Goal: Find specific page/section: Find specific page/section

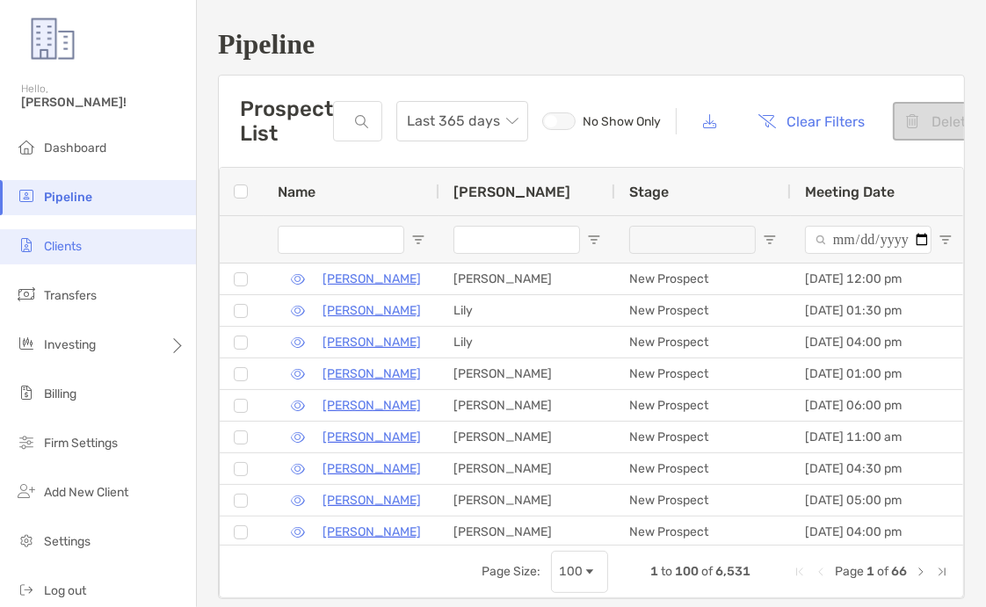
click at [91, 242] on li "Clients" at bounding box center [98, 246] width 196 height 35
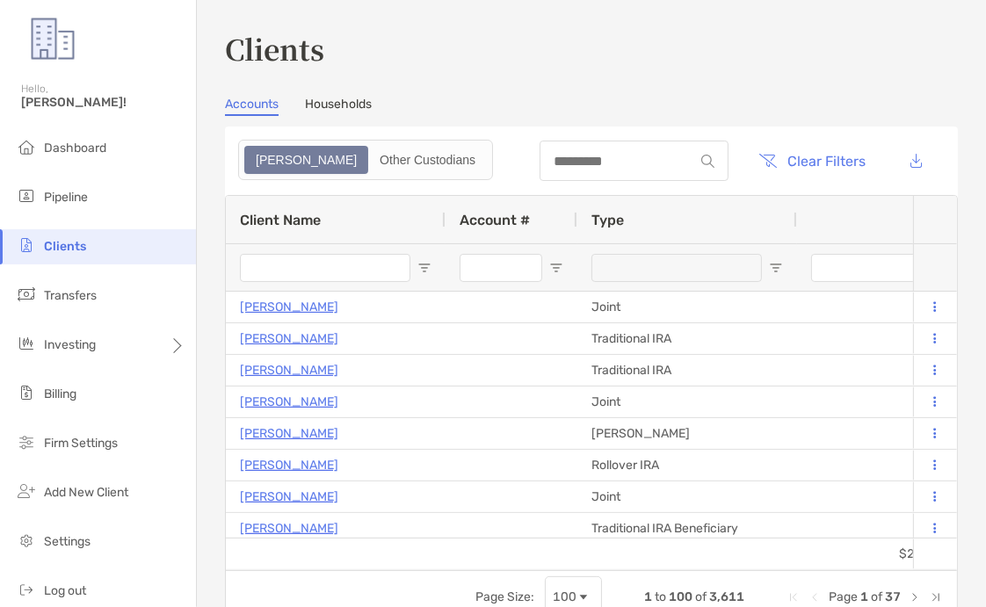
type input "****"
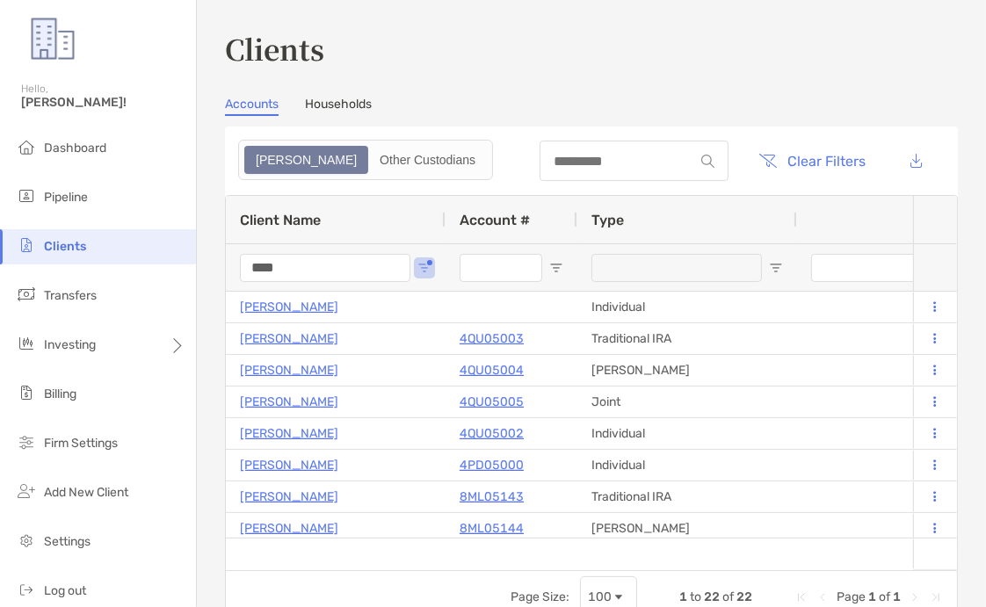
click at [354, 249] on div "****" at bounding box center [325, 267] width 170 height 47
click at [342, 264] on input "****" at bounding box center [325, 268] width 170 height 28
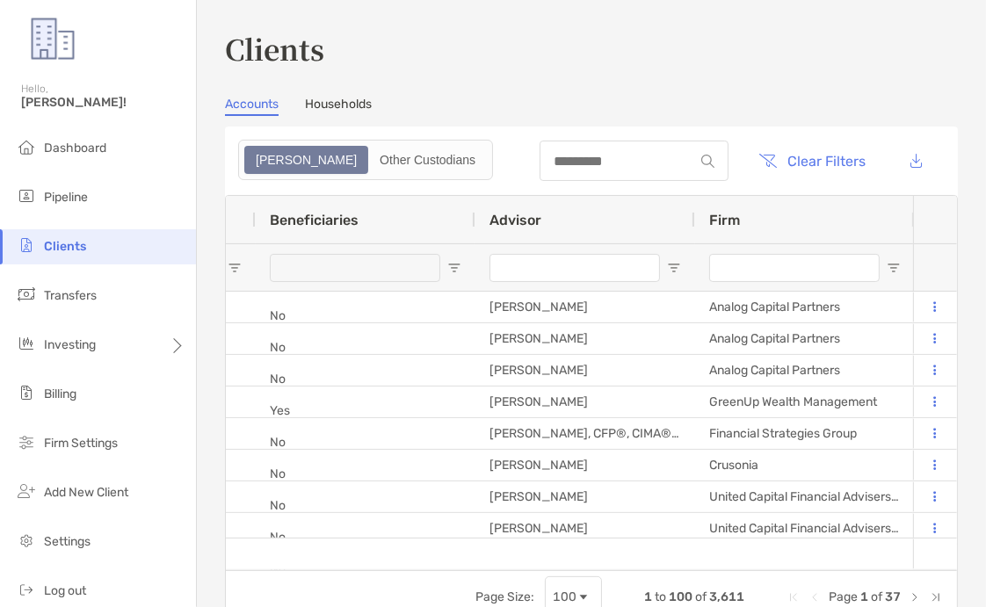
click at [749, 272] on input "Firm Filter Input" at bounding box center [794, 268] width 170 height 28
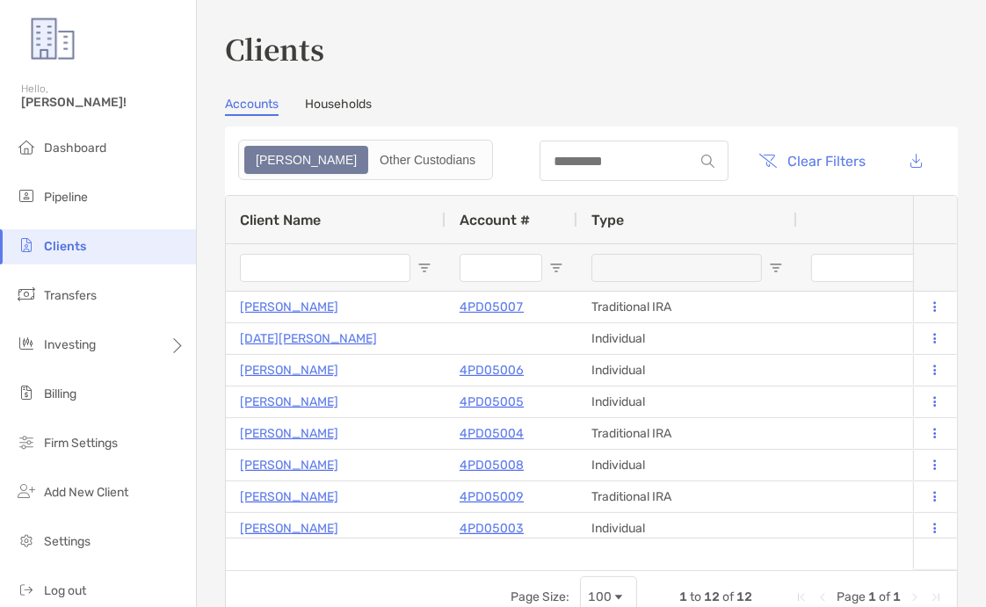
type input "********"
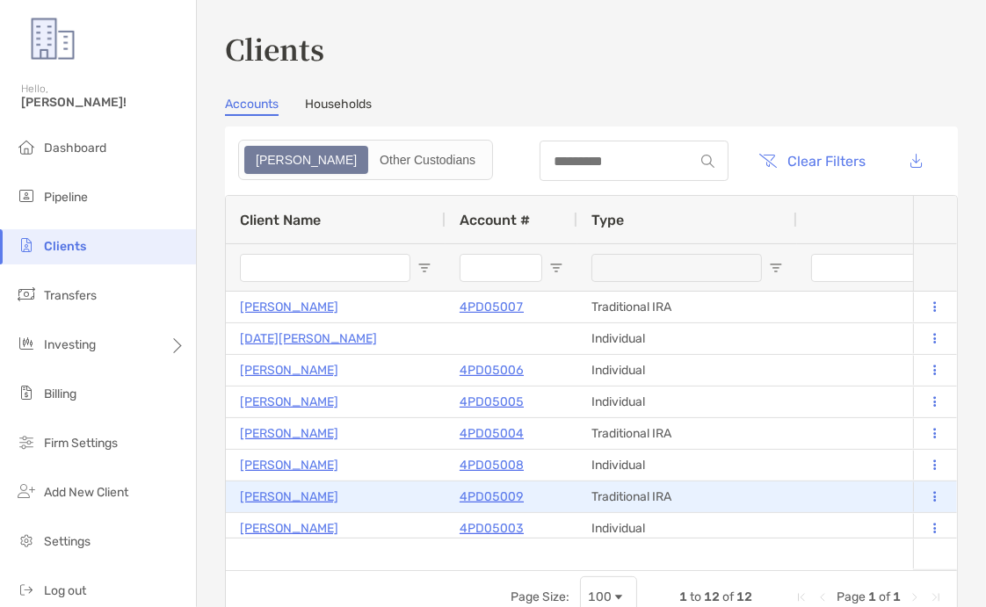
click at [465, 497] on p "4PD05009" at bounding box center [491, 497] width 64 height 22
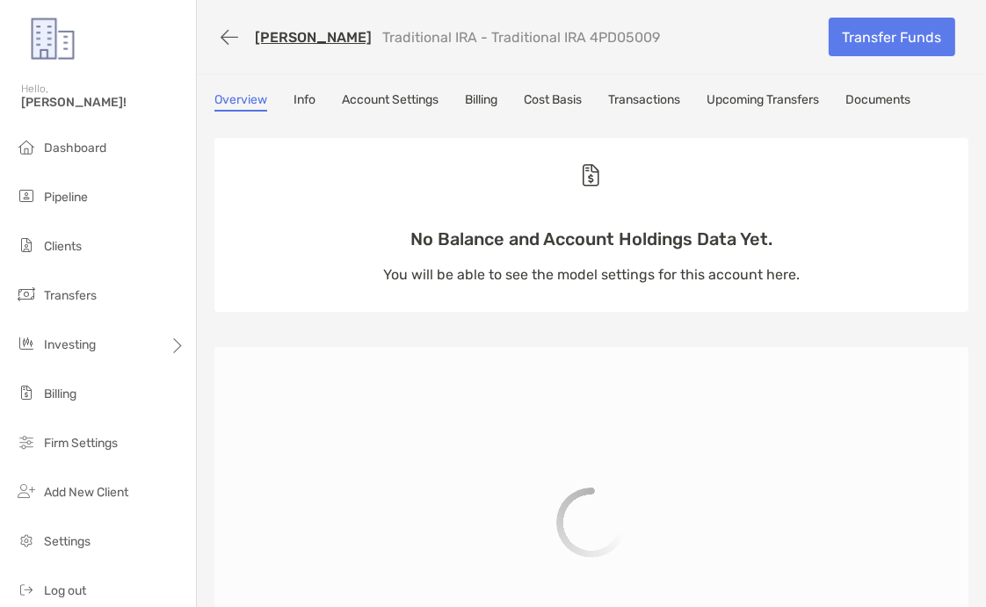
click at [892, 101] on link "Documents" at bounding box center [877, 101] width 65 height 19
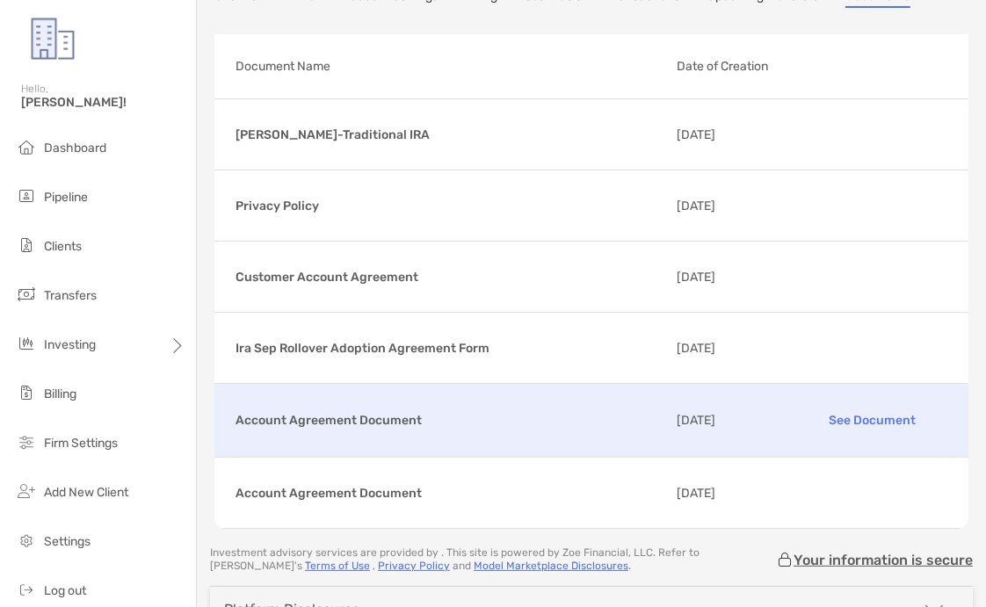
click at [850, 416] on p "See Document" at bounding box center [873, 420] width 150 height 31
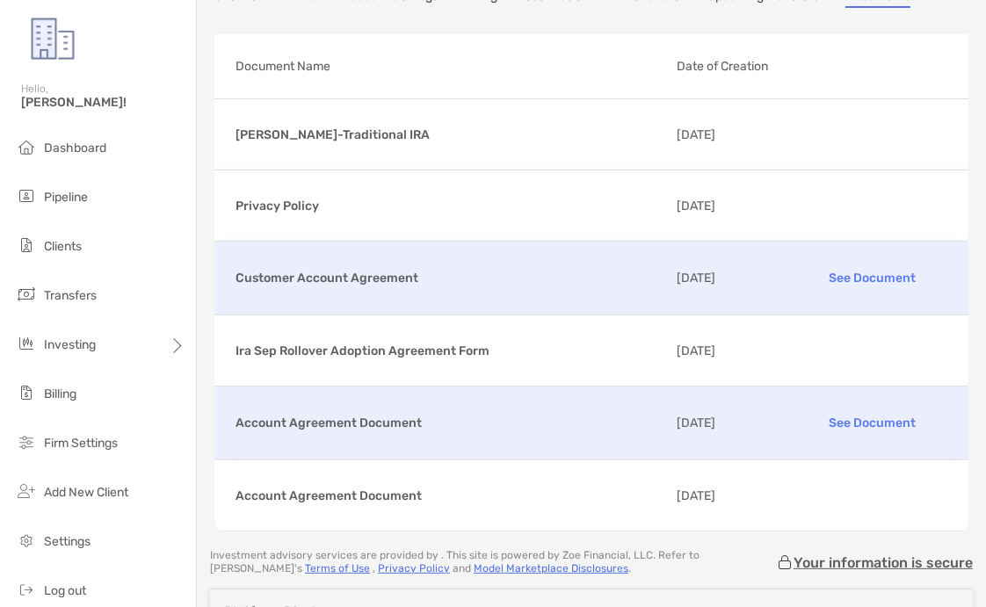
click at [841, 268] on p "See Document" at bounding box center [873, 278] width 150 height 31
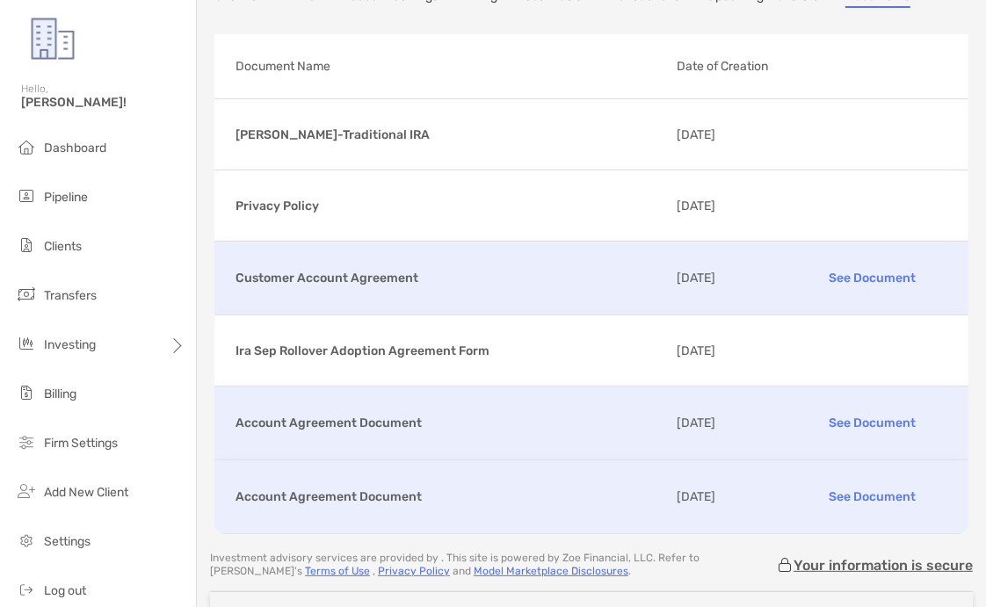
click at [847, 483] on p "See Document" at bounding box center [873, 496] width 150 height 31
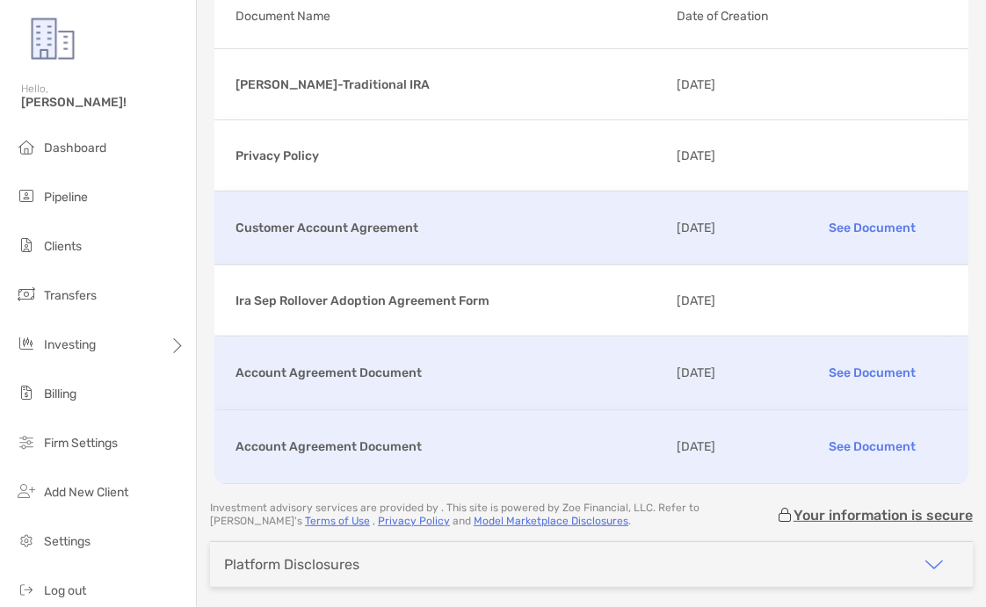
scroll to position [156, 0]
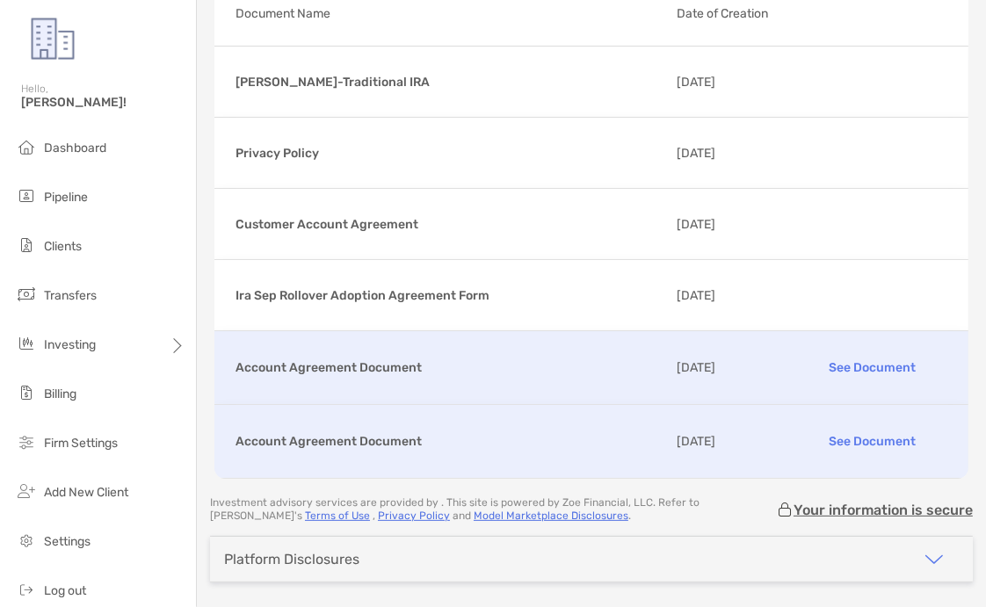
click at [844, 358] on p "See Document" at bounding box center [873, 367] width 150 height 31
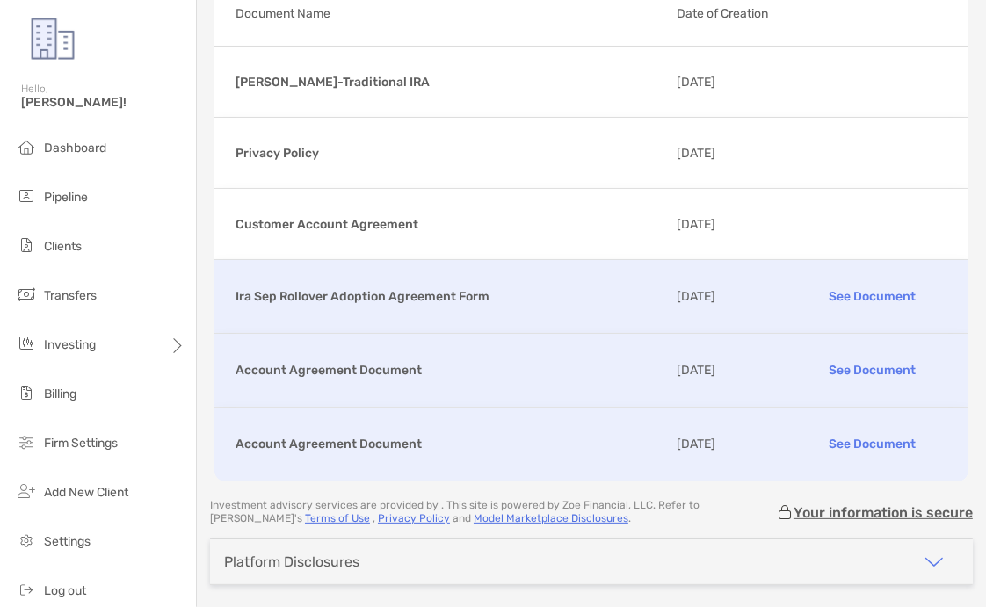
scroll to position [0, 0]
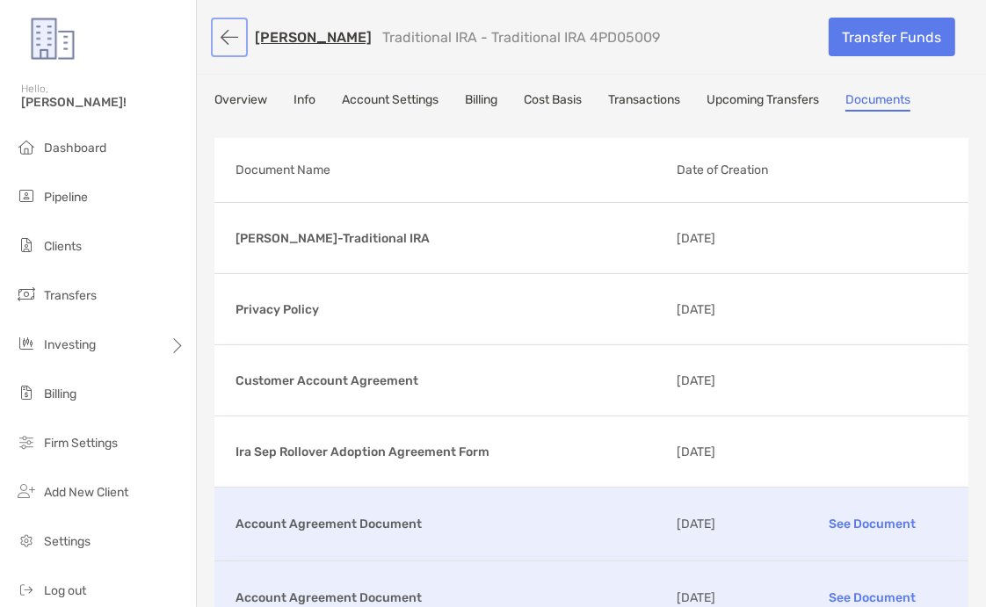
click at [227, 42] on button "button" at bounding box center [229, 37] width 30 height 33
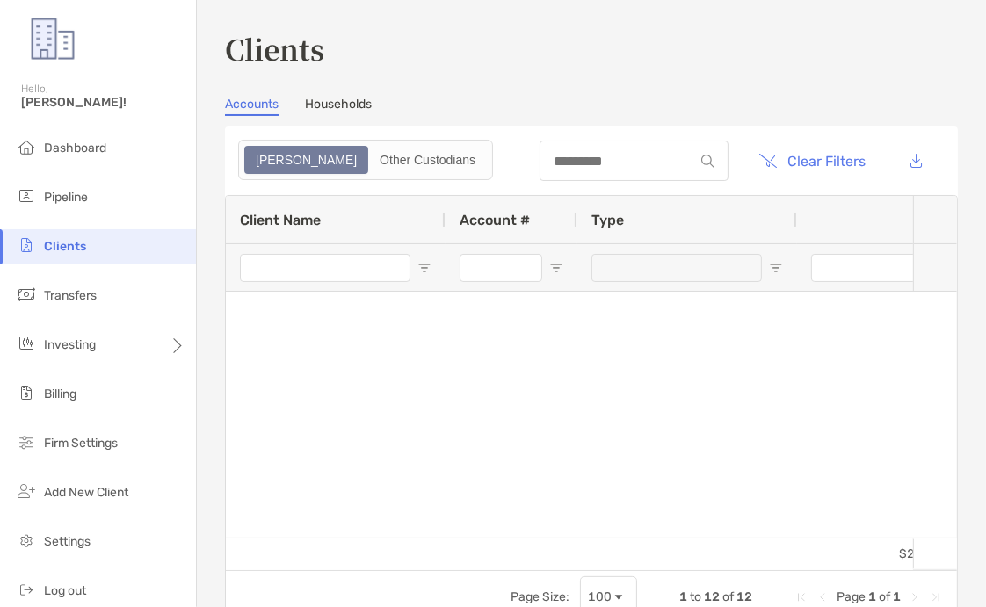
type input "********"
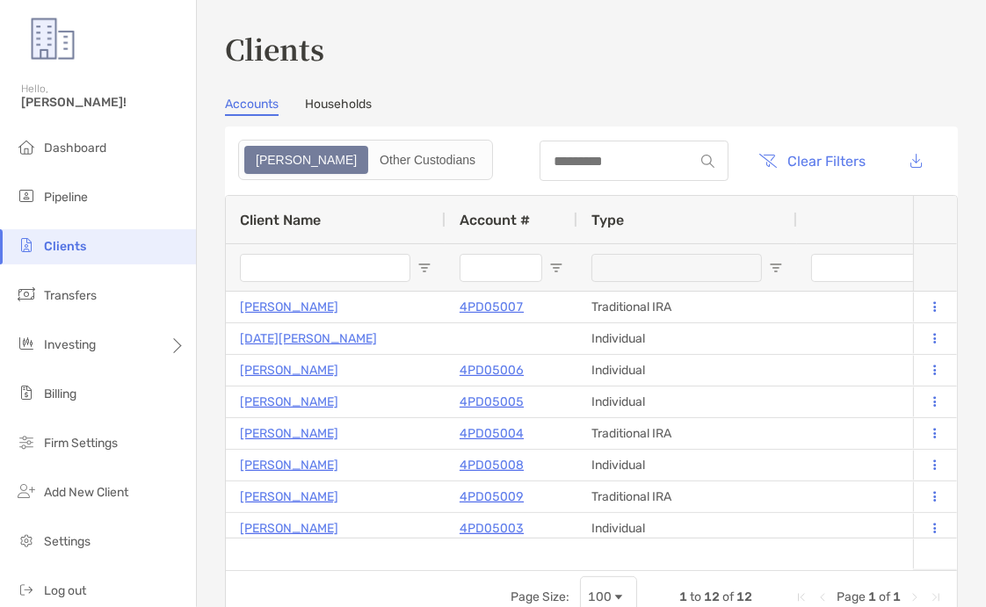
scroll to position [99, 0]
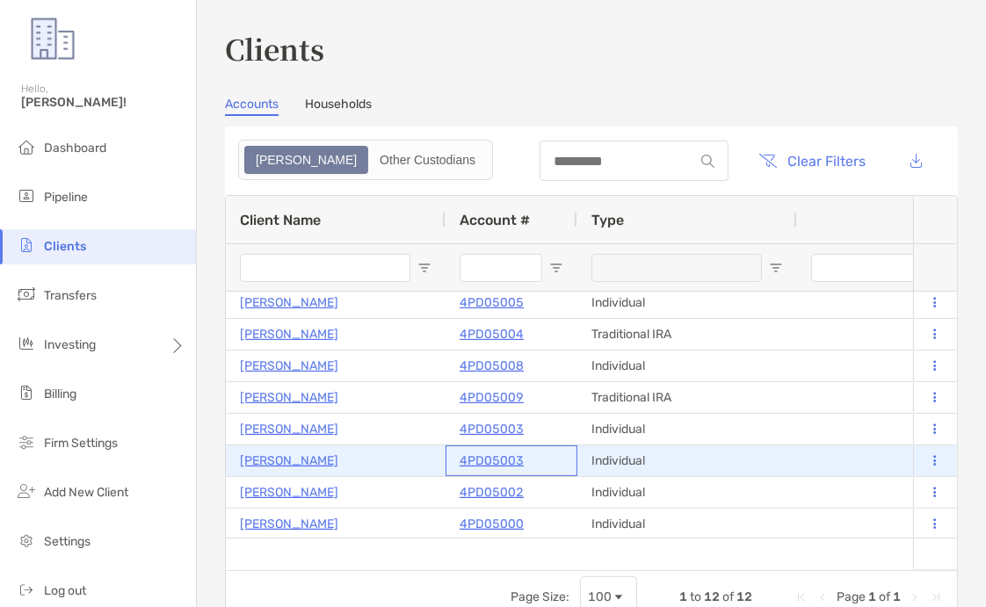
click at [477, 459] on p "4PD05003" at bounding box center [491, 461] width 64 height 22
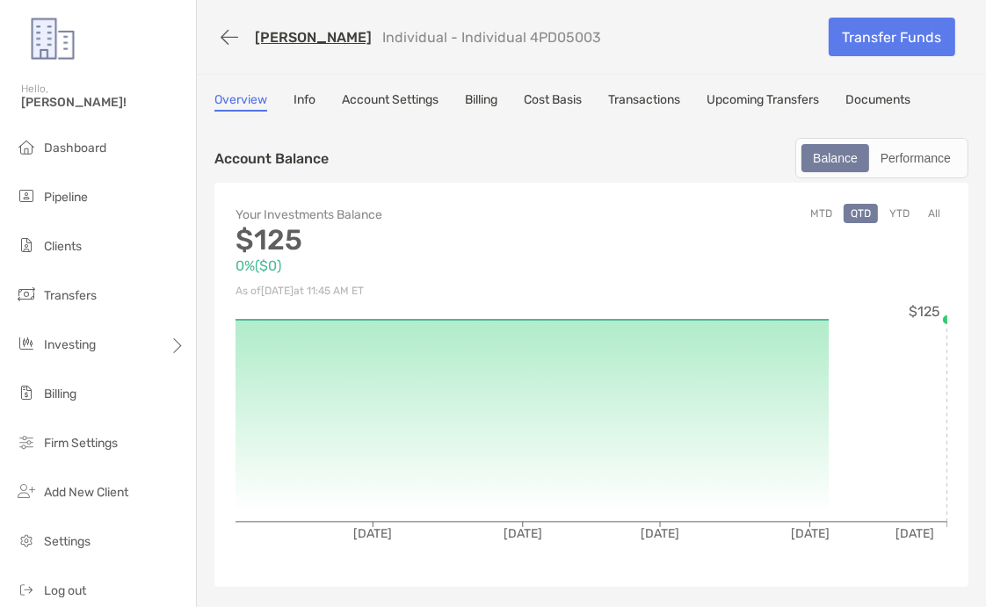
click at [893, 101] on link "Documents" at bounding box center [877, 101] width 65 height 19
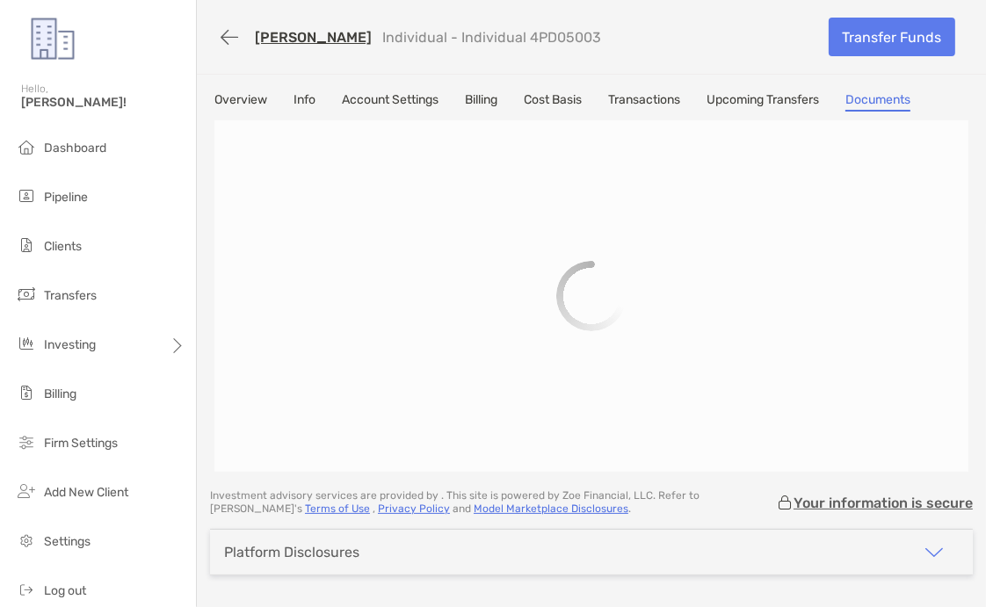
click at [889, 95] on link "Documents" at bounding box center [877, 101] width 65 height 19
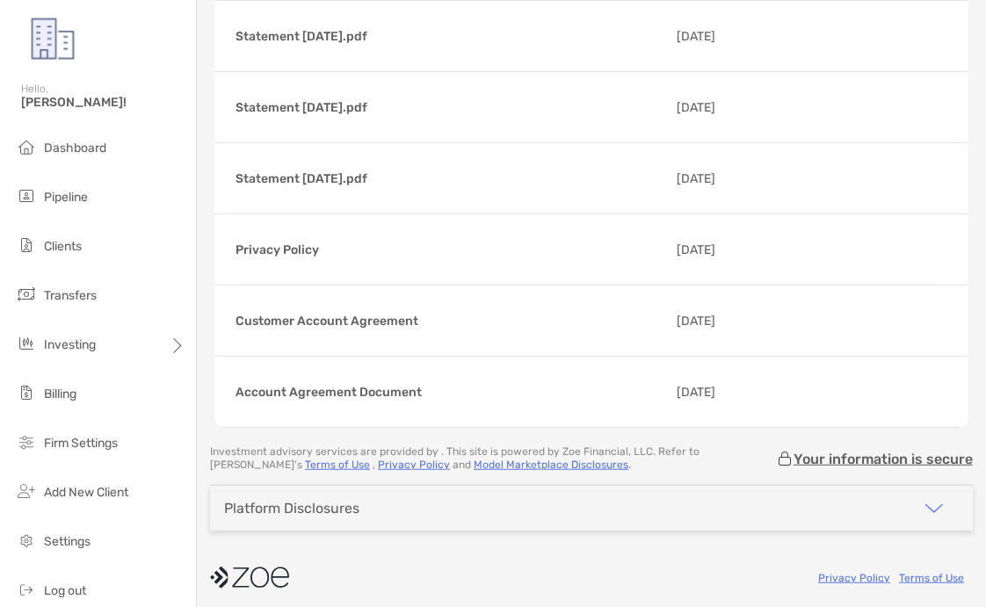
scroll to position [629, 0]
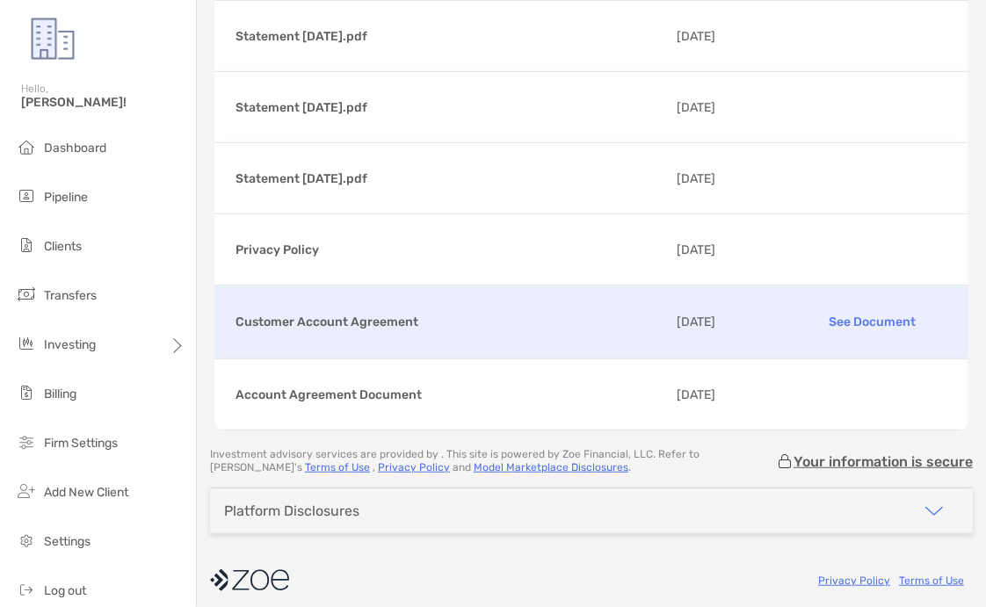
click at [853, 319] on p "See Document" at bounding box center [873, 322] width 150 height 31
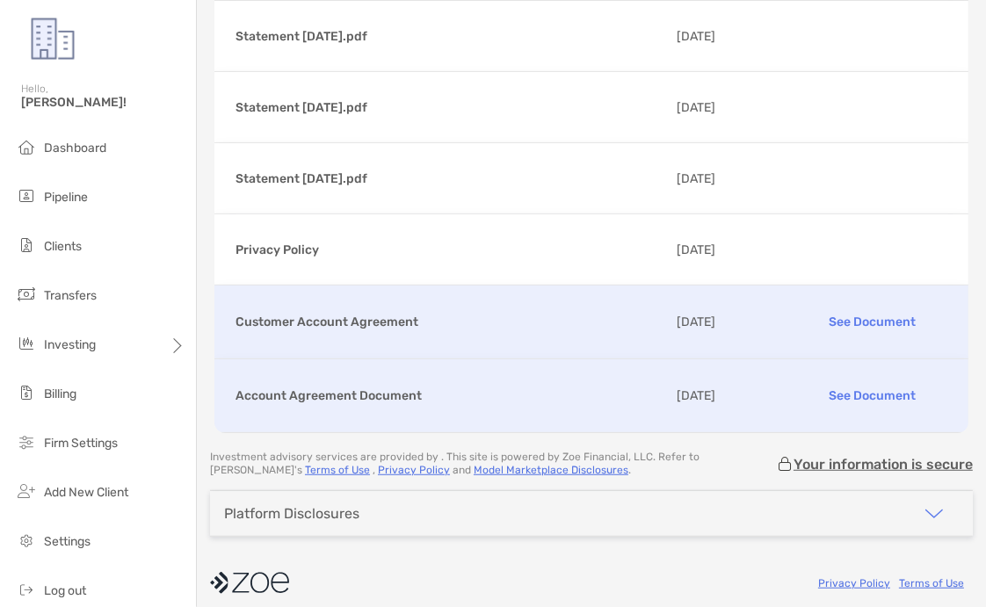
click at [856, 382] on p "See Document" at bounding box center [873, 395] width 150 height 31
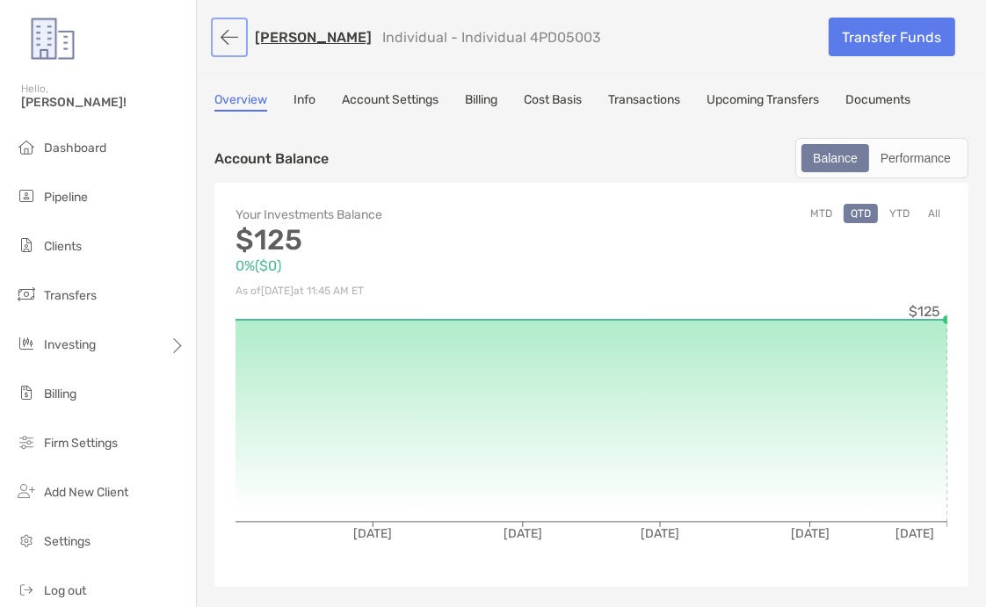
click at [228, 36] on button "button" at bounding box center [229, 37] width 30 height 33
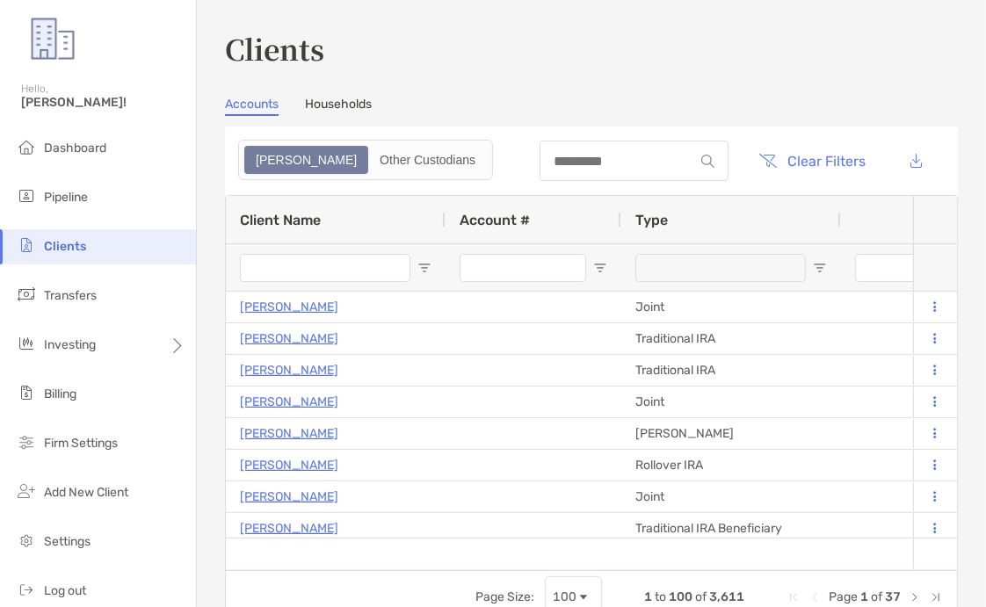
type input "********"
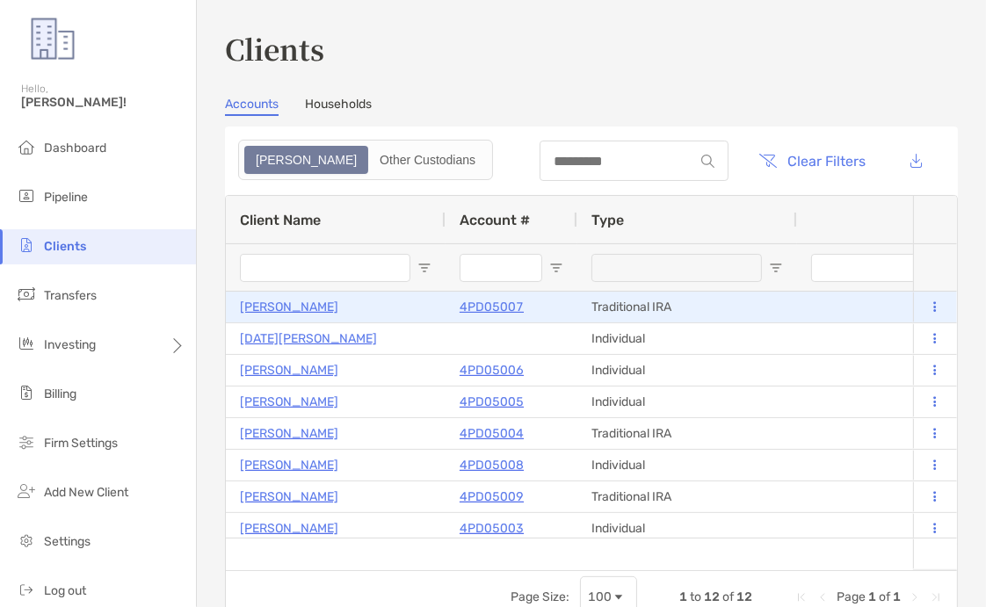
click at [515, 303] on p "4PD05007" at bounding box center [491, 307] width 64 height 22
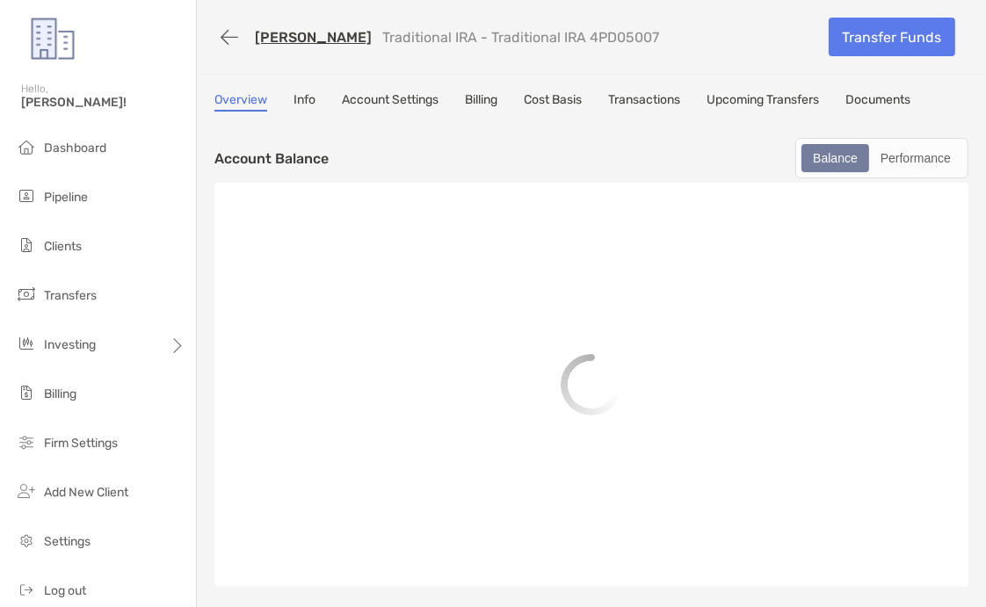
click at [755, 101] on link "Upcoming Transfers" at bounding box center [762, 101] width 112 height 19
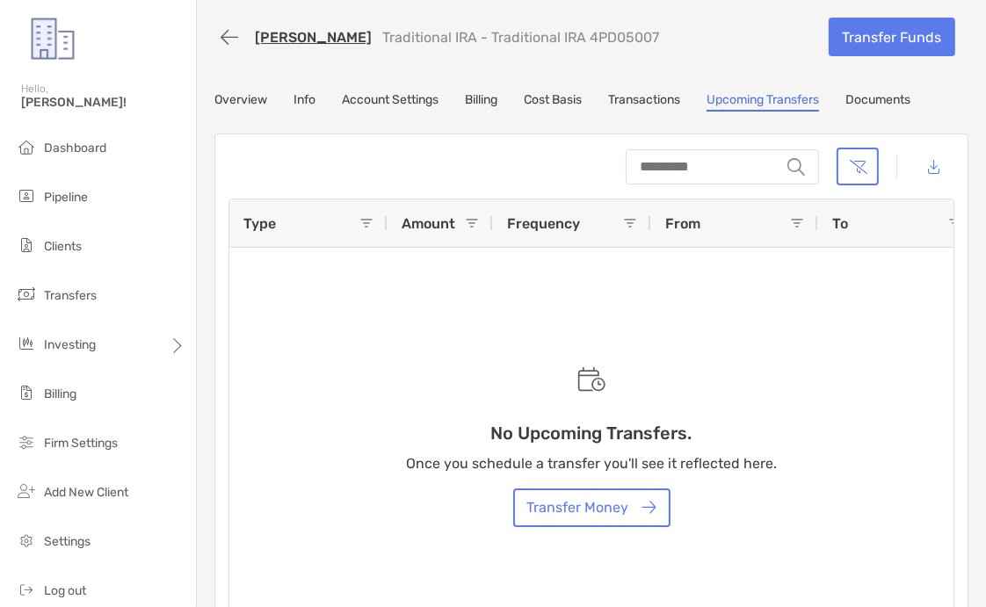
click at [850, 109] on div "Overview Info Account Settings Billing Cost Basis Transactions Upcoming Transfe…" at bounding box center [591, 101] width 754 height 19
click at [864, 109] on link "Documents" at bounding box center [877, 101] width 65 height 19
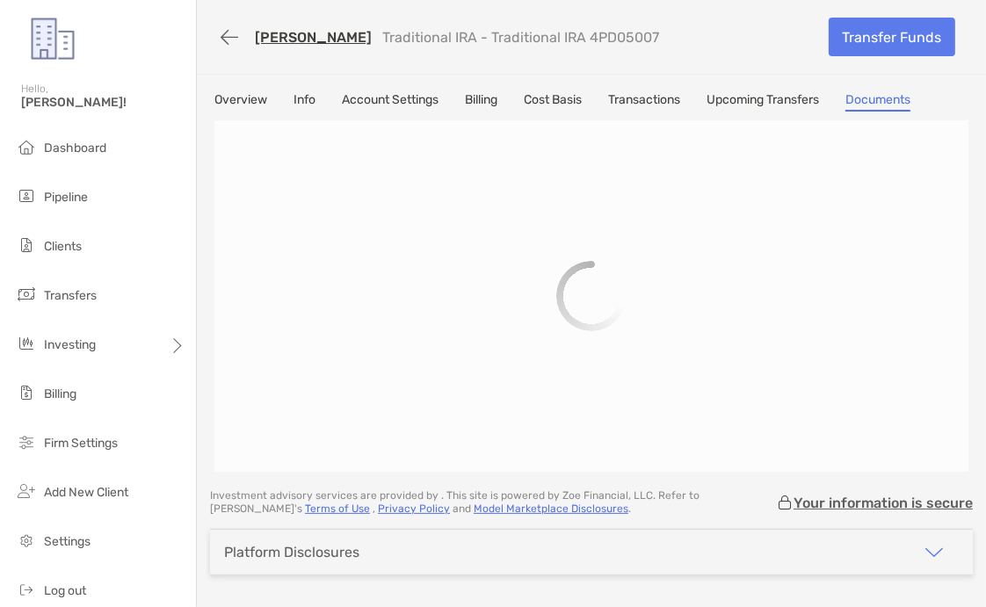
click at [452, 250] on div at bounding box center [591, 295] width 754 height 351
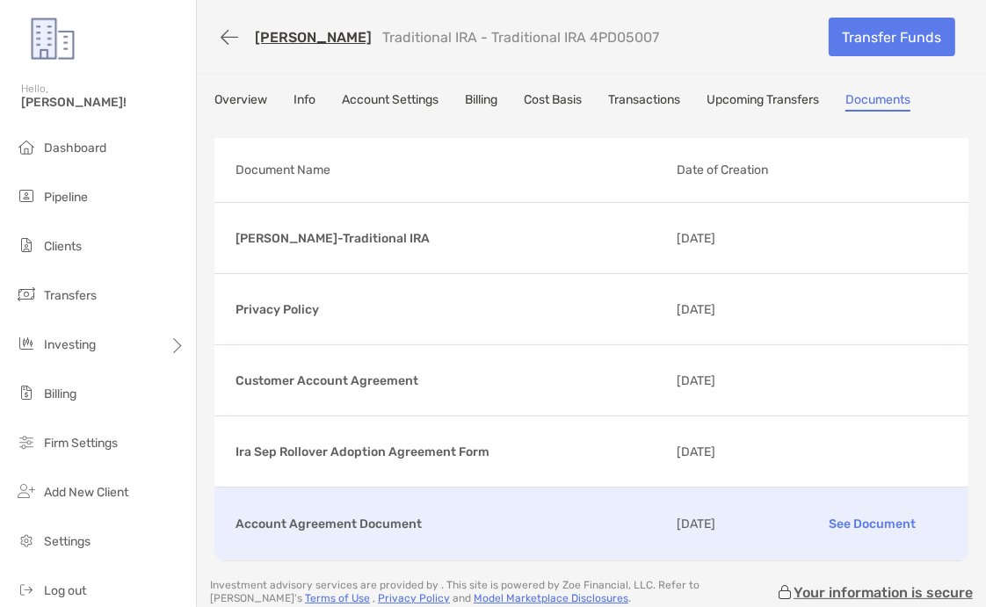
click at [850, 522] on p "See Document" at bounding box center [873, 524] width 150 height 31
